Goal: Task Accomplishment & Management: Use online tool/utility

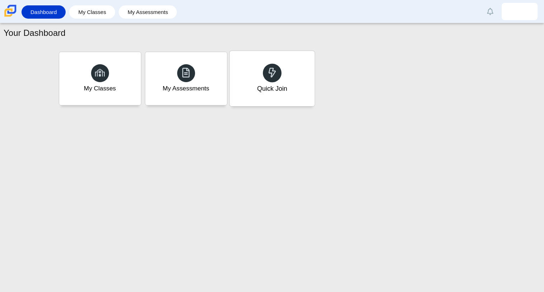
click at [267, 72] on icon at bounding box center [272, 72] width 10 height 10
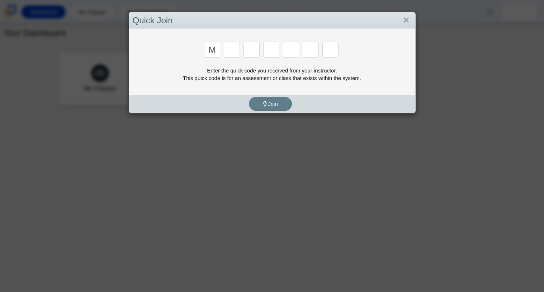
type input "m"
type input "7"
type input "e"
type input "3"
type input "e"
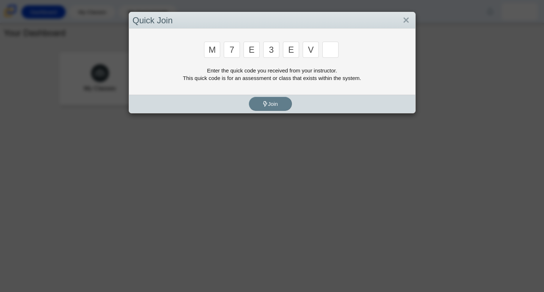
type input "v"
type input "w"
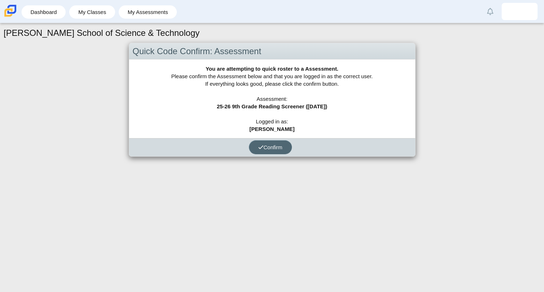
click at [269, 143] on button "Confirm" at bounding box center [270, 147] width 43 height 14
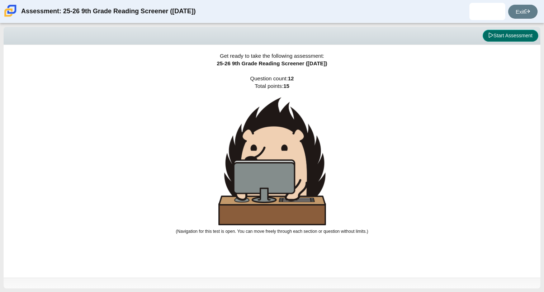
click at [495, 32] on button "Start Assessment" at bounding box center [511, 36] width 56 height 12
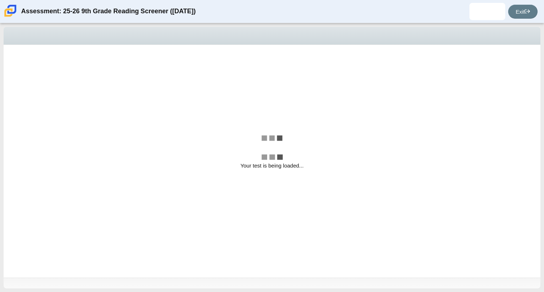
select select "ccc5b315-3c7c-471c-bf90-f22c8299c798"
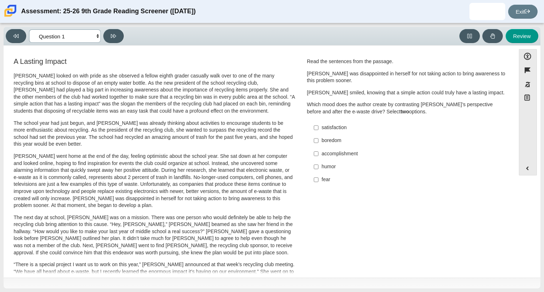
click at [97, 38] on select "Questions Question 1 Question 2 Question 3 Question 4 Question 5 Question 6 Que…" at bounding box center [65, 35] width 72 height 13
click at [97, 34] on select "Questions Question 1 Question 2 Question 3 Question 4 Question 5 Question 6 Que…" at bounding box center [65, 35] width 72 height 13
click at [314, 156] on input "accomplishment accomplishment" at bounding box center [316, 153] width 5 height 13
checkbox input "true"
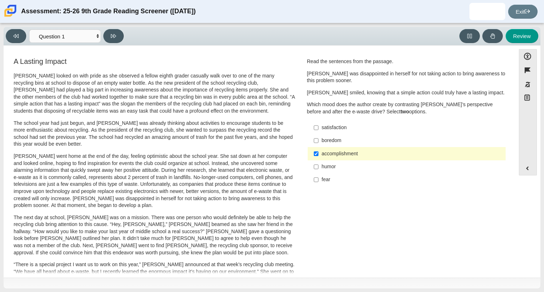
click at [316, 182] on label "fear fear" at bounding box center [407, 179] width 197 height 13
click at [316, 182] on input "fear fear" at bounding box center [316, 179] width 5 height 13
checkbox input "true"
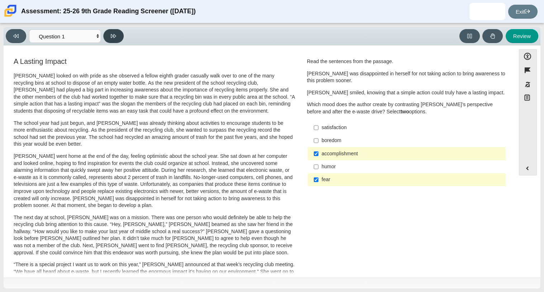
click at [117, 38] on button at bounding box center [113, 36] width 20 height 14
select select "0ff64528-ffd7-428d-b192-babfaadd44e8"
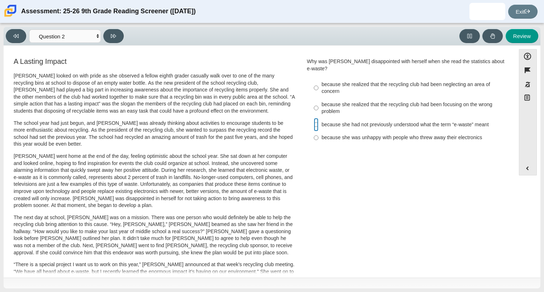
click at [314, 118] on input "because she had not previously understood what the term “e-waste” meant because…" at bounding box center [316, 124] width 5 height 13
radio input "true"
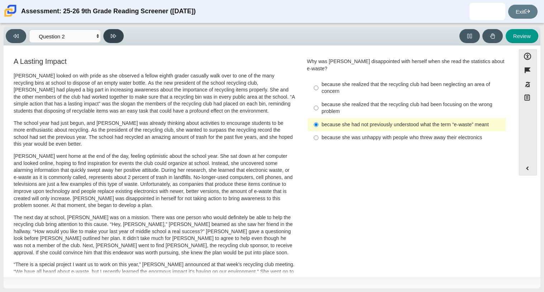
click at [107, 35] on button at bounding box center [113, 36] width 20 height 14
select select "7ce3d843-6974-4858-901c-1ff39630e843"
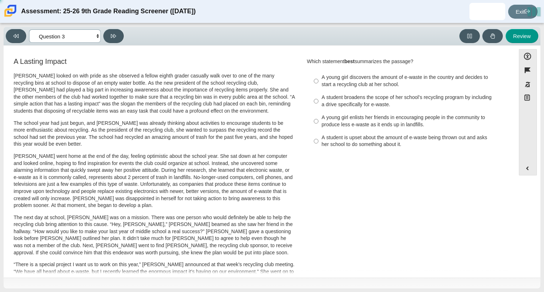
click at [92, 37] on select "Questions Question 1 Question 2 Question 3 Question 4 Question 5 Question 6 Que…" at bounding box center [65, 35] width 72 height 13
click at [315, 82] on input "A young girl discovers the amount of e-waste in the country and decides to star…" at bounding box center [316, 81] width 5 height 20
radio input "true"
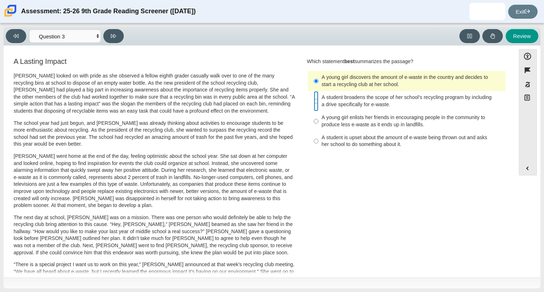
click at [314, 101] on input "A student broadens the scope of her school’s recycling program by including a d…" at bounding box center [316, 101] width 5 height 20
radio input "true"
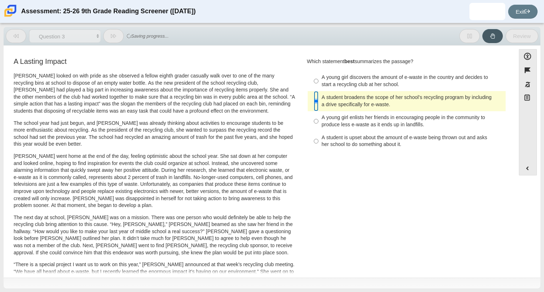
click at [314, 102] on input "A student broadens the scope of her school’s recycling program by including a d…" at bounding box center [316, 101] width 5 height 20
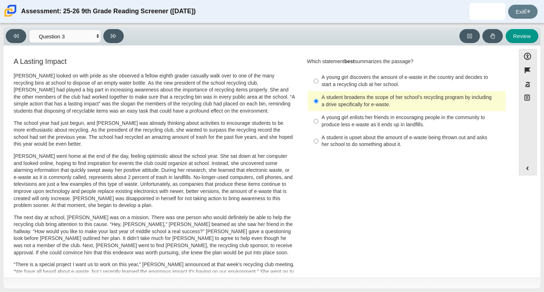
click at [310, 80] on label "A young girl discovers the amount of e-waste in the country and decides to star…" at bounding box center [407, 81] width 197 height 20
click at [314, 80] on input "A young girl discovers the amount of e-waste in the country and decides to star…" at bounding box center [316, 81] width 5 height 20
radio input "true"
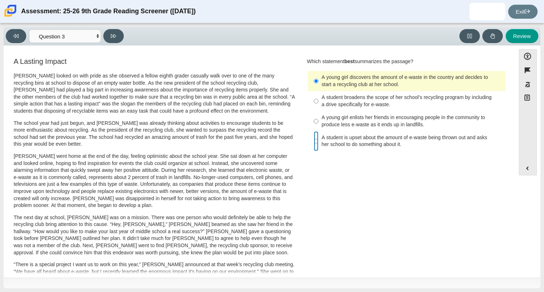
click at [314, 143] on input "A student is upset about the amount of e-waste being thrown out and asks her sc…" at bounding box center [316, 141] width 5 height 20
radio input "true"
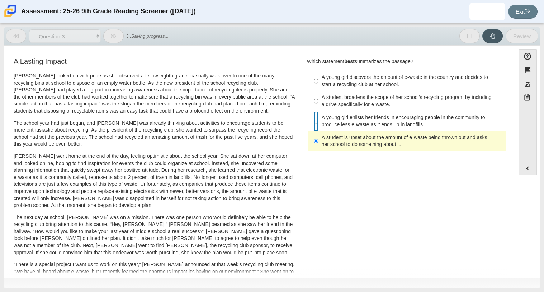
click at [316, 123] on input "A young girl enlists her friends in encouraging people in the community to prod…" at bounding box center [316, 121] width 5 height 20
radio input "true"
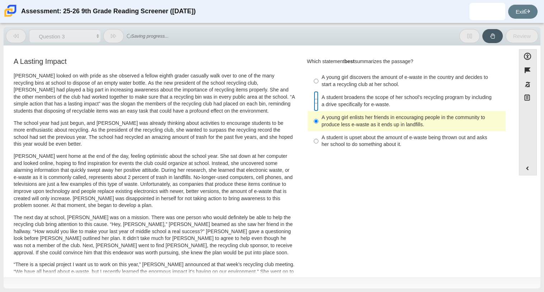
click at [314, 103] on input "A student broadens the scope of her school’s recycling program by including a d…" at bounding box center [316, 101] width 5 height 20
radio input "true"
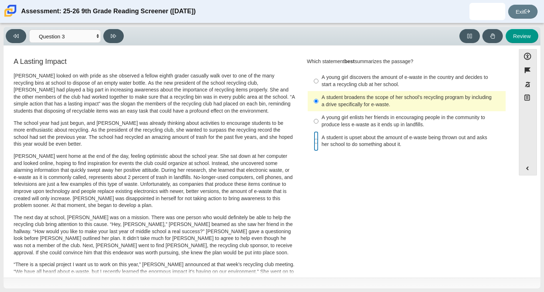
click at [314, 142] on input "A student is upset about the amount of e-waste being thrown out and asks her sc…" at bounding box center [316, 141] width 5 height 20
radio input "true"
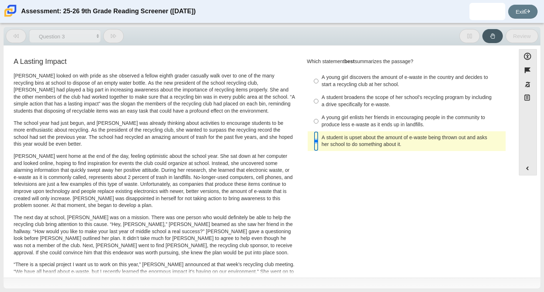
click at [314, 142] on input "A student is upset about the amount of e-waste being thrown out and asks her sc…" at bounding box center [316, 141] width 5 height 20
click at [318, 141] on label "A student is upset about the amount of e-waste being thrown out and asks her sc…" at bounding box center [407, 141] width 197 height 20
click at [318, 141] on input "A student is upset about the amount of e-waste being thrown out and asks her sc…" at bounding box center [316, 141] width 5 height 20
click at [315, 141] on input "A student is upset about the amount of e-waste being thrown out and asks her sc…" at bounding box center [316, 141] width 5 height 20
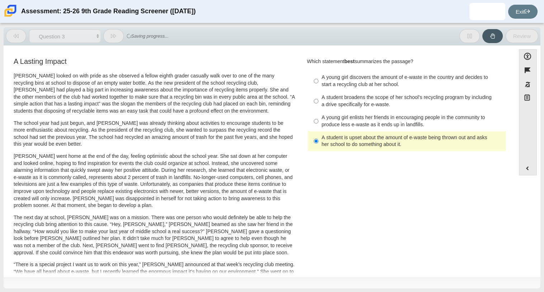
click at [300, 177] on div "A Lasting Impact Scarlett looked on with pride as she observed a fellow eighth …" at bounding box center [259, 258] width 505 height 404
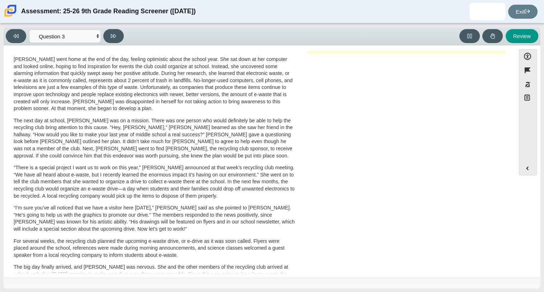
scroll to position [98, 0]
click at [318, 169] on div "A Lasting Impact Scarlett looked on with pride as she observed a fellow eighth …" at bounding box center [259, 161] width 505 height 404
click at [117, 37] on button at bounding box center [113, 36] width 20 height 14
select select "ca9ea0f1-49c5-4bd1-83b0-472c18652b42"
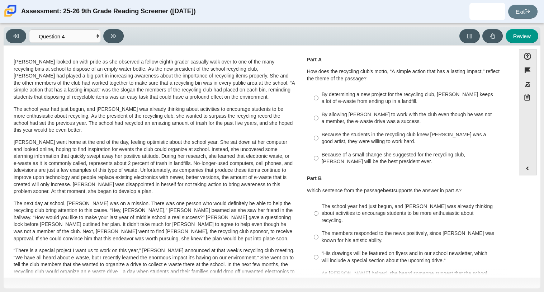
scroll to position [0, 0]
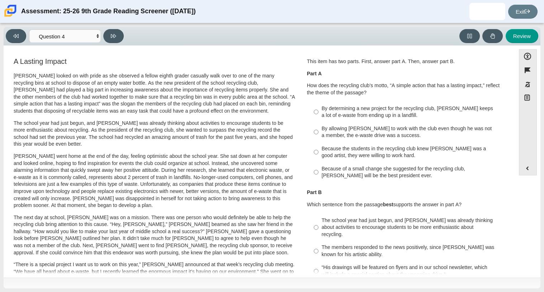
click at [310, 156] on label "Because the students in the recycling club knew Juan Carlos was a good artist, …" at bounding box center [407, 152] width 197 height 20
click at [314, 156] on input "Because the students in the recycling club knew Juan Carlos was a good artist, …" at bounding box center [316, 152] width 5 height 20
radio input "true"
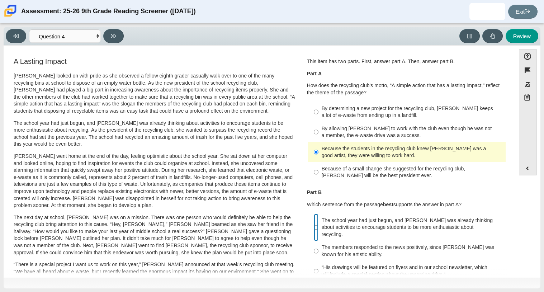
click at [315, 224] on input "The school year had just begun, and Scarlett was already thinking about activit…" at bounding box center [316, 227] width 5 height 27
radio input "true"
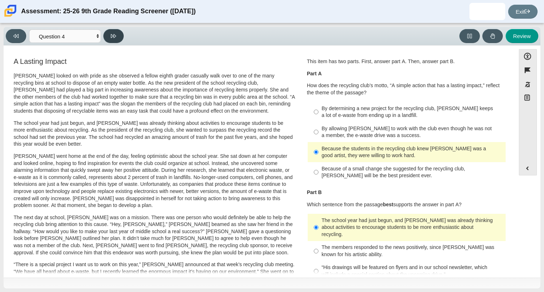
click at [115, 40] on button at bounding box center [113, 36] width 20 height 14
select select "e41f1a79-e29f-4095-8030-a53364015bed"
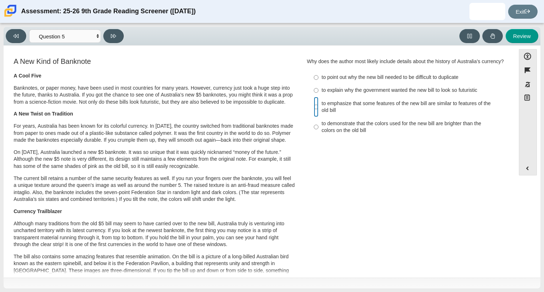
click at [314, 117] on input "to emphasize that some features of the new bill are similar to features of the …" at bounding box center [316, 107] width 5 height 20
radio input "true"
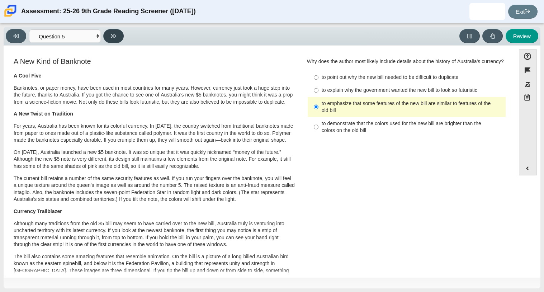
click at [116, 31] on button at bounding box center [113, 36] width 20 height 14
select select "69146e31-7b3d-4a3e-9ce6-f30c24342ae0"
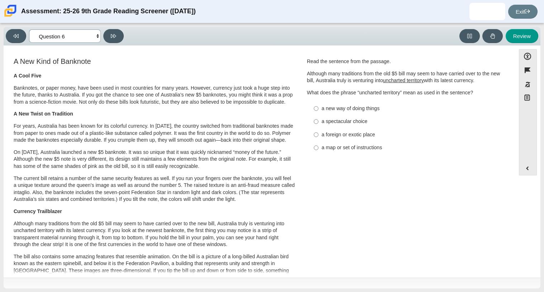
click at [96, 34] on select "Questions Question 1 Question 2 Question 3 Question 4 Question 5 Question 6 Que…" at bounding box center [65, 35] width 72 height 13
click at [285, 203] on p "The current bill retains a number of the same security features as well. If you…" at bounding box center [155, 189] width 282 height 28
click at [324, 136] on div "a foreign or exotic place" at bounding box center [412, 134] width 181 height 7
click at [319, 136] on input "a foreign or exotic place a foreign or exotic place" at bounding box center [316, 134] width 5 height 13
radio input "true"
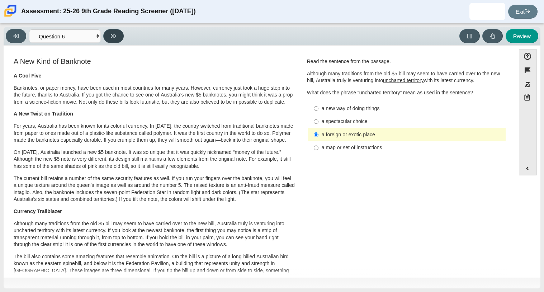
click at [108, 38] on button at bounding box center [113, 36] width 20 height 14
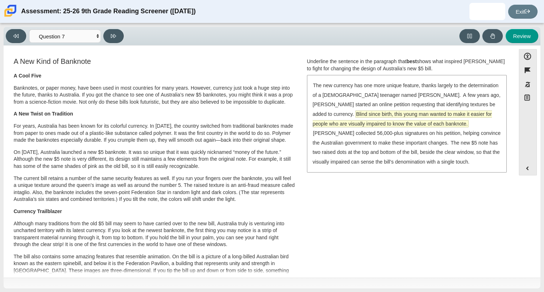
click at [385, 114] on span "Blind since birth, this young man wanted to make it easier for people who are v…" at bounding box center [402, 119] width 179 height 16
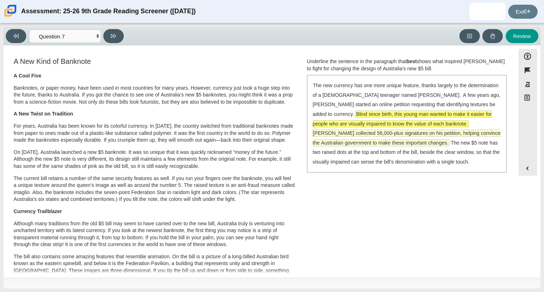
click at [380, 136] on span "McLeod collected 56,000-plus signatures on his petition, helping convince the A…" at bounding box center [407, 138] width 188 height 16
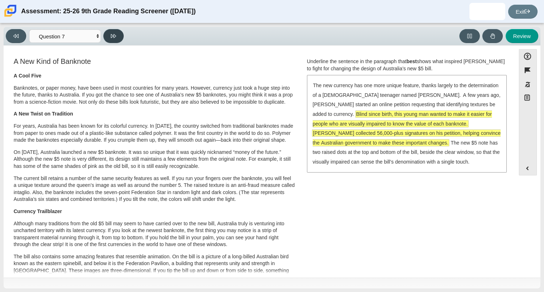
click at [118, 38] on button at bounding box center [113, 36] width 20 height 14
select select "ea8338c2-a6a3-418e-a305-2b963b54a290"
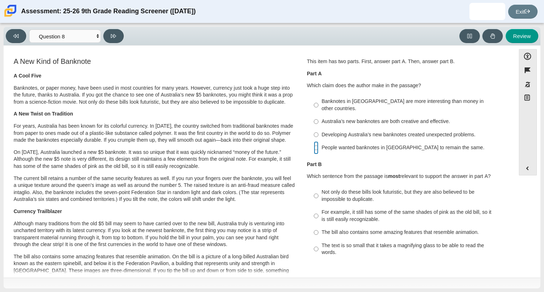
click at [315, 145] on input "People wanted banknotes in Australia to remain the same. People wanted banknote…" at bounding box center [316, 147] width 5 height 13
radio input "true"
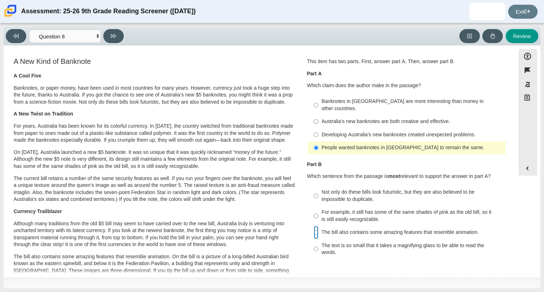
click at [316, 226] on input "The bill also contains some amazing features that resemble animation. The bill …" at bounding box center [316, 232] width 5 height 13
radio input "true"
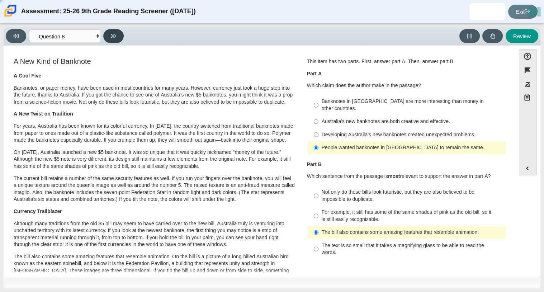
click at [109, 41] on button at bounding box center [113, 36] width 20 height 14
select select "89f058d6-b15c-4ef5-a4b3-fdaffb8868b6"
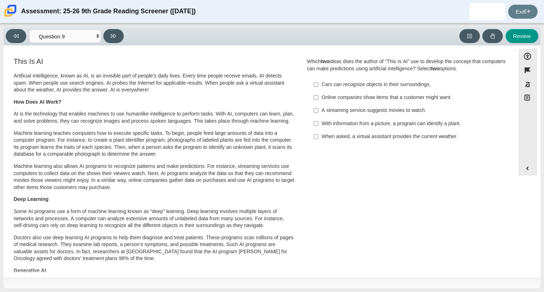
click at [324, 136] on div "When asked, a virtual assistant provides the current weather." at bounding box center [412, 136] width 181 height 7
click at [319, 136] on input "When asked, a virtual assistant provides the current weather. When asked, a vir…" at bounding box center [316, 136] width 5 height 13
click at [324, 136] on div "When asked, a virtual assistant provides the current weather." at bounding box center [412, 136] width 181 height 7
click at [319, 136] on input "When asked, a virtual assistant provides the current weather. When asked, a vir…" at bounding box center [316, 136] width 5 height 13
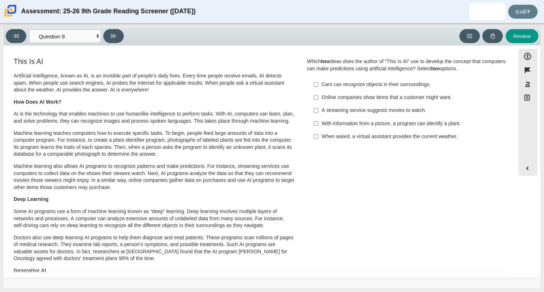
click at [322, 137] on div "When asked, a virtual assistant provides the current weather." at bounding box center [412, 136] width 181 height 7
click at [319, 137] on input "When asked, a virtual assistant provides the current weather. When asked, a vir…" at bounding box center [316, 136] width 5 height 13
checkbox input "true"
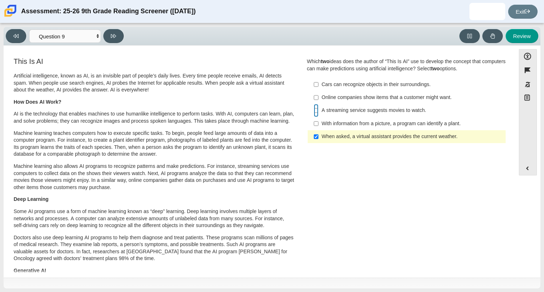
click at [314, 108] on input "A streaming service suggests movies to watch. A streaming service suggests movi…" at bounding box center [316, 110] width 5 height 13
checkbox input "true"
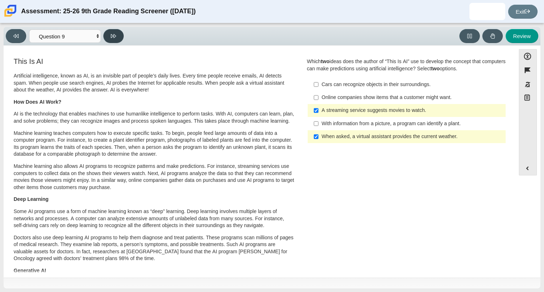
click at [114, 38] on icon at bounding box center [113, 35] width 5 height 5
select select "cdf3c14e-a918-44d1-9b63-3db0fa81641e"
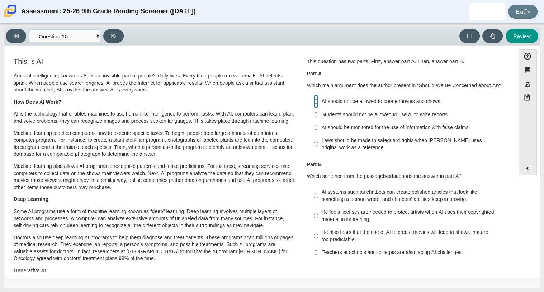
click at [314, 105] on input "AI should not be allowed to create movies and shows. AI should not be allowed t…" at bounding box center [316, 101] width 5 height 13
radio input "true"
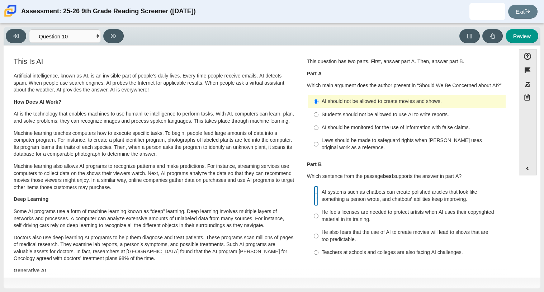
click at [314, 198] on input "AI systems such as chatbots can create polished articles that look like somethi…" at bounding box center [316, 196] width 5 height 20
radio input "true"
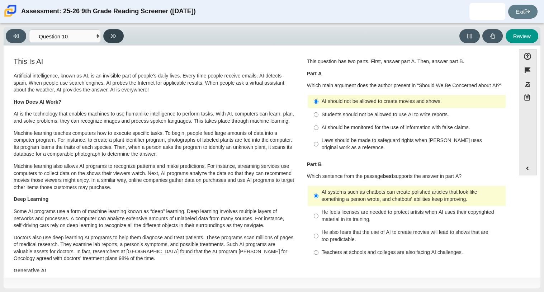
click at [110, 37] on button at bounding box center [113, 36] width 20 height 14
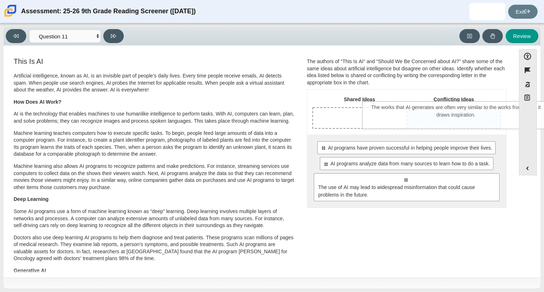
drag, startPoint x: 389, startPoint y: 221, endPoint x: 439, endPoint y: 117, distance: 114.9
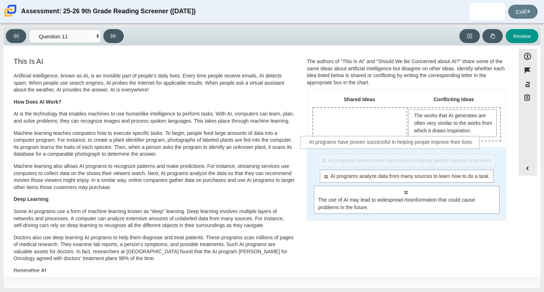
drag, startPoint x: 404, startPoint y: 166, endPoint x: 372, endPoint y: 122, distance: 53.7
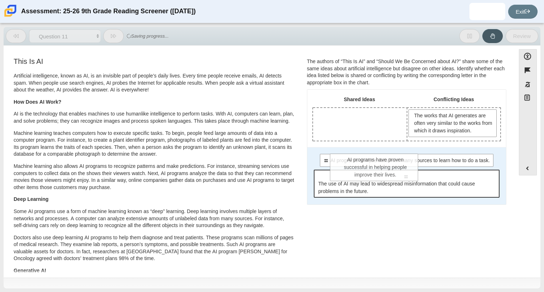
drag, startPoint x: 372, startPoint y: 124, endPoint x: 399, endPoint y: 193, distance: 73.6
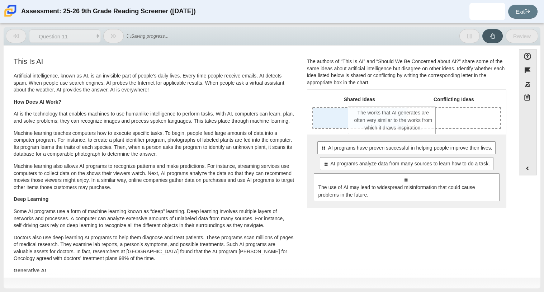
drag, startPoint x: 441, startPoint y: 114, endPoint x: 383, endPoint y: 111, distance: 57.8
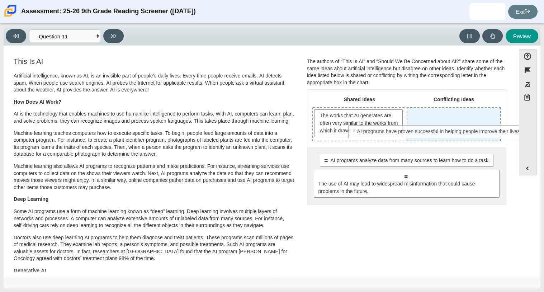
drag, startPoint x: 412, startPoint y: 160, endPoint x: 445, endPoint y: 132, distance: 43.3
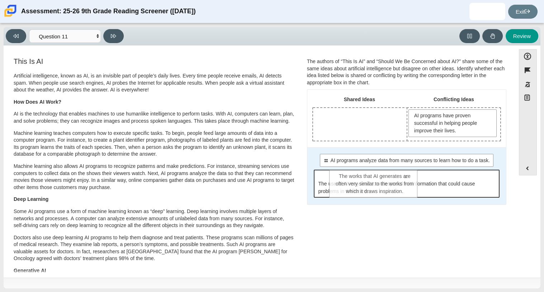
drag, startPoint x: 352, startPoint y: 120, endPoint x: 371, endPoint y: 187, distance: 69.2
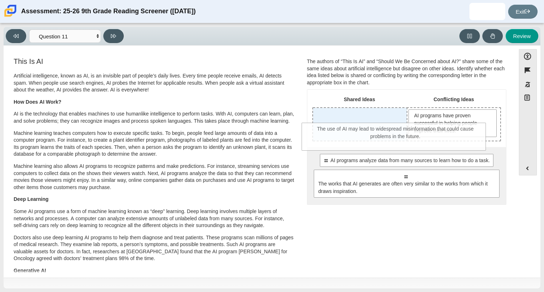
drag, startPoint x: 371, startPoint y: 186, endPoint x: 357, endPoint y: 136, distance: 51.8
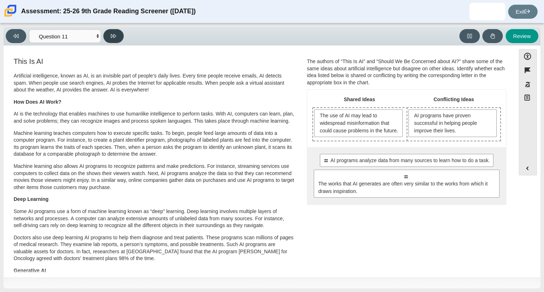
click at [111, 37] on icon at bounding box center [113, 36] width 5 height 4
select select "c3effed4-44ce-4a19-bd96-1787f34e9b4c"
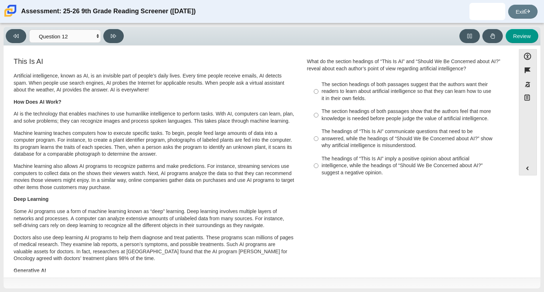
click at [317, 115] on label "The section headings of both passages show that the authors feel that more know…" at bounding box center [407, 115] width 197 height 20
click at [317, 115] on input "The section headings of both passages show that the authors feel that more know…" at bounding box center [316, 115] width 5 height 20
radio input "true"
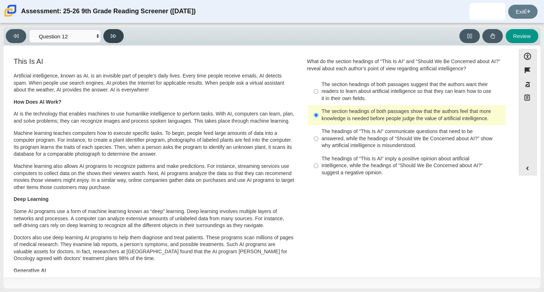
click at [117, 38] on button at bounding box center [113, 36] width 20 height 14
select select "review"
